Goal: Navigation & Orientation: Find specific page/section

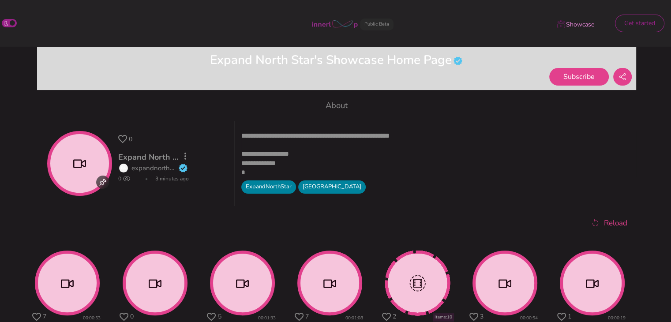
scroll to position [211, 0]
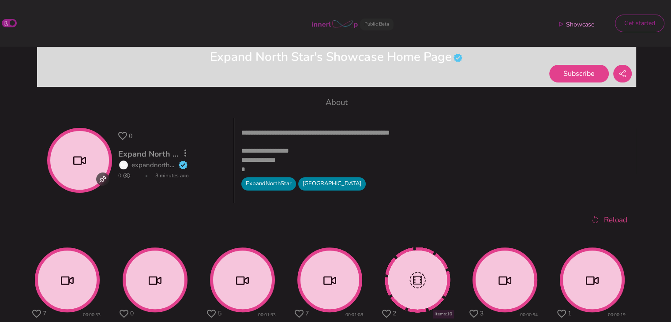
click at [86, 168] on circle at bounding box center [80, 160] width 62 height 62
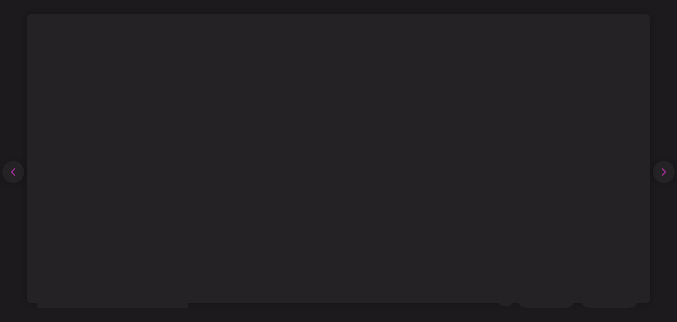
scroll to position [298, 0]
